Goal: Find specific page/section: Find specific page/section

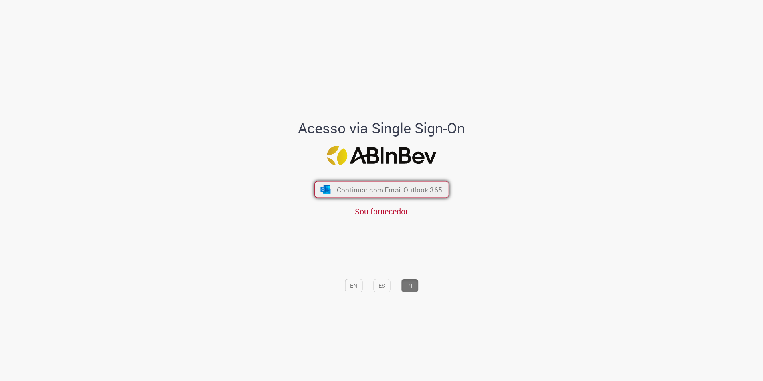
click at [398, 191] on span "Continuar com Email Outlook 365" at bounding box center [389, 189] width 105 height 9
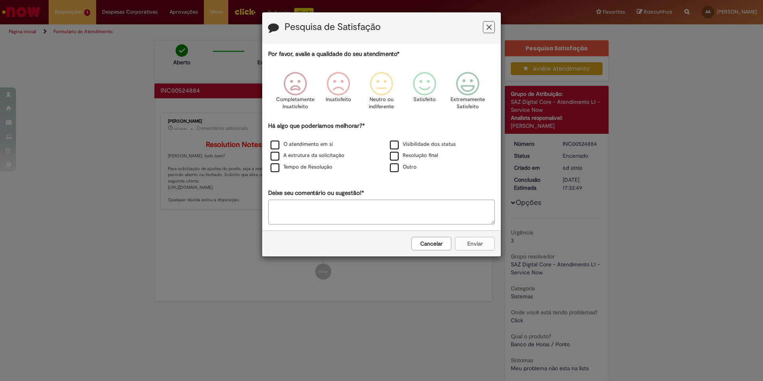
click at [493, 21] on div "Pesquisa de Satisfação" at bounding box center [381, 28] width 239 height 32
click at [492, 26] on icon "Feedback" at bounding box center [489, 27] width 5 height 8
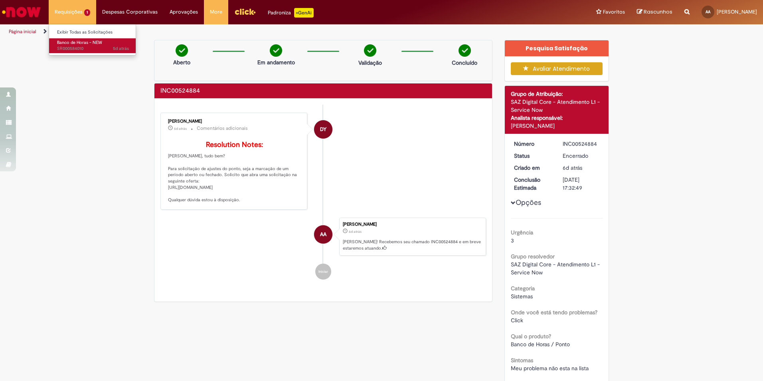
click at [77, 43] on span "Banco de Horas - NEW" at bounding box center [79, 43] width 45 height 6
